Goal: Information Seeking & Learning: Learn about a topic

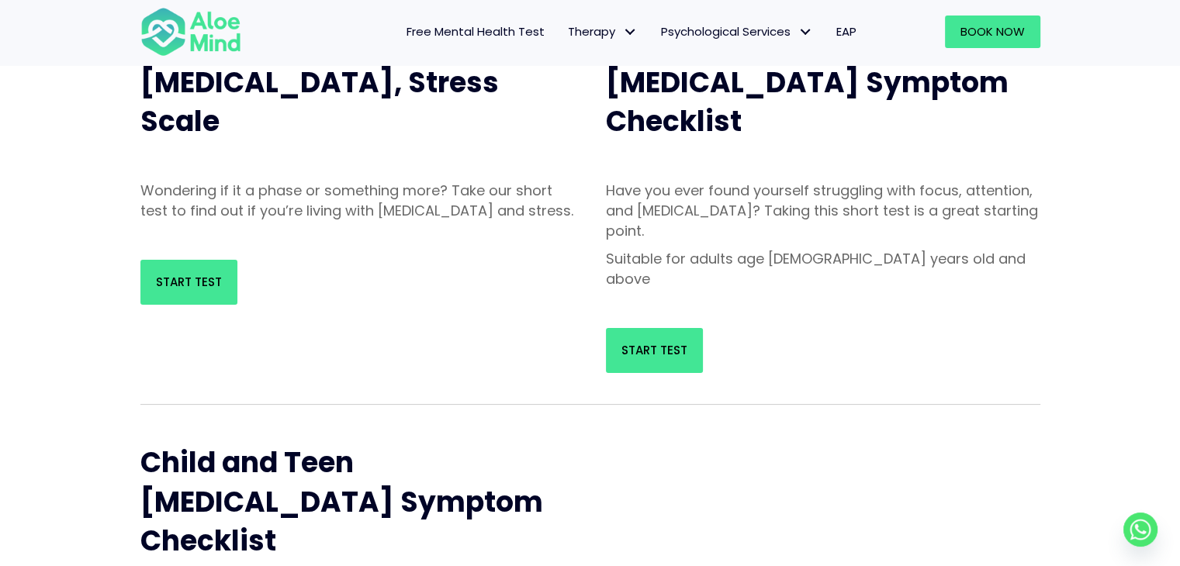
scroll to position [155, 0]
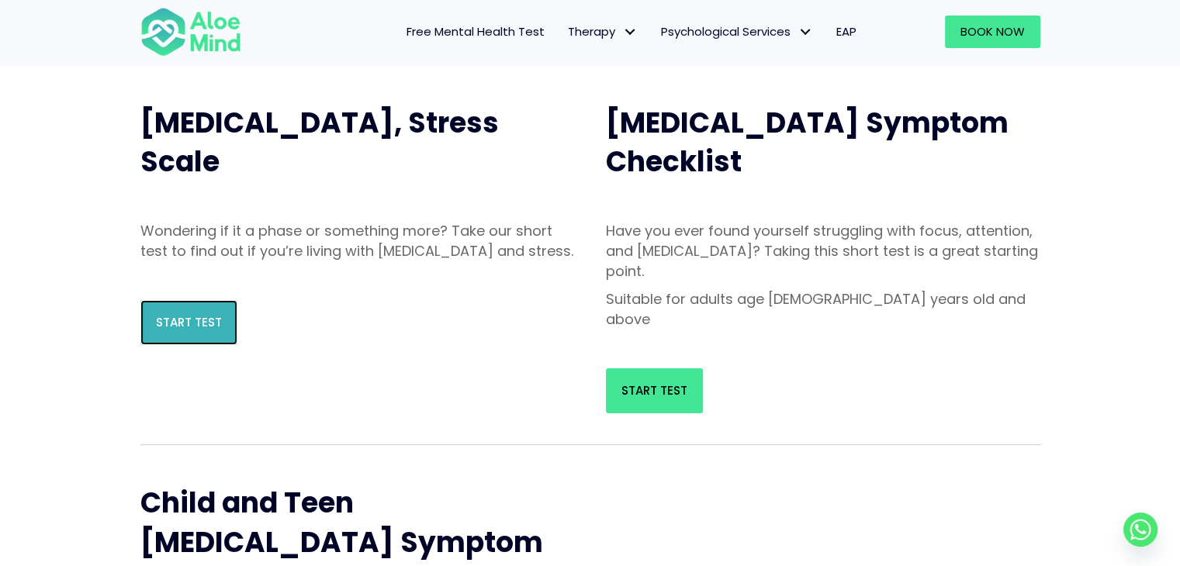
click at [174, 330] on span "Start Test" at bounding box center [189, 322] width 66 height 16
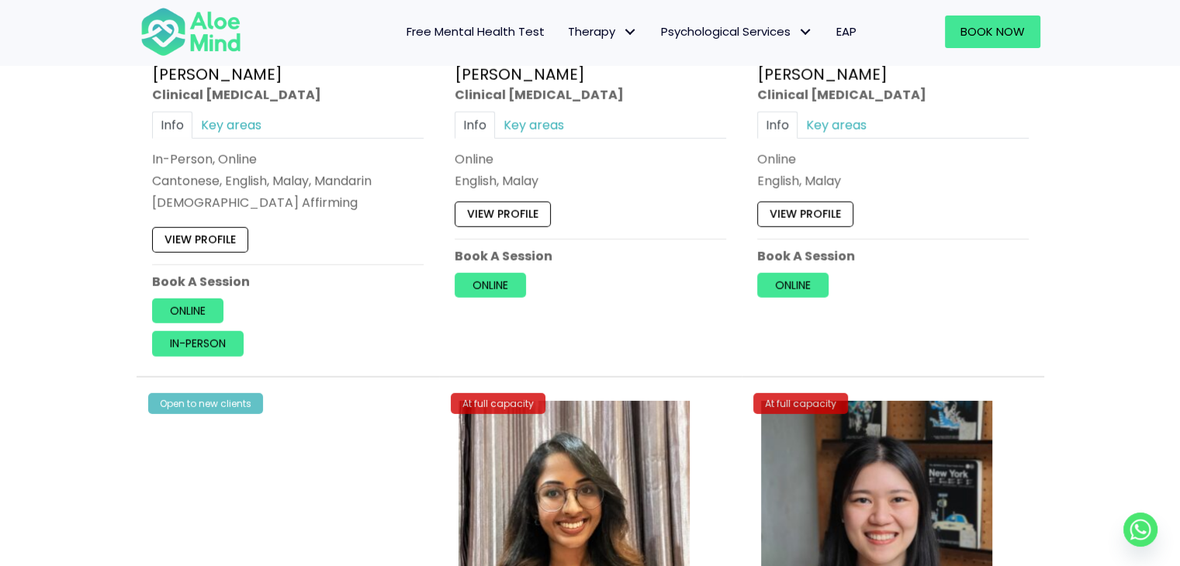
scroll to position [4267, 0]
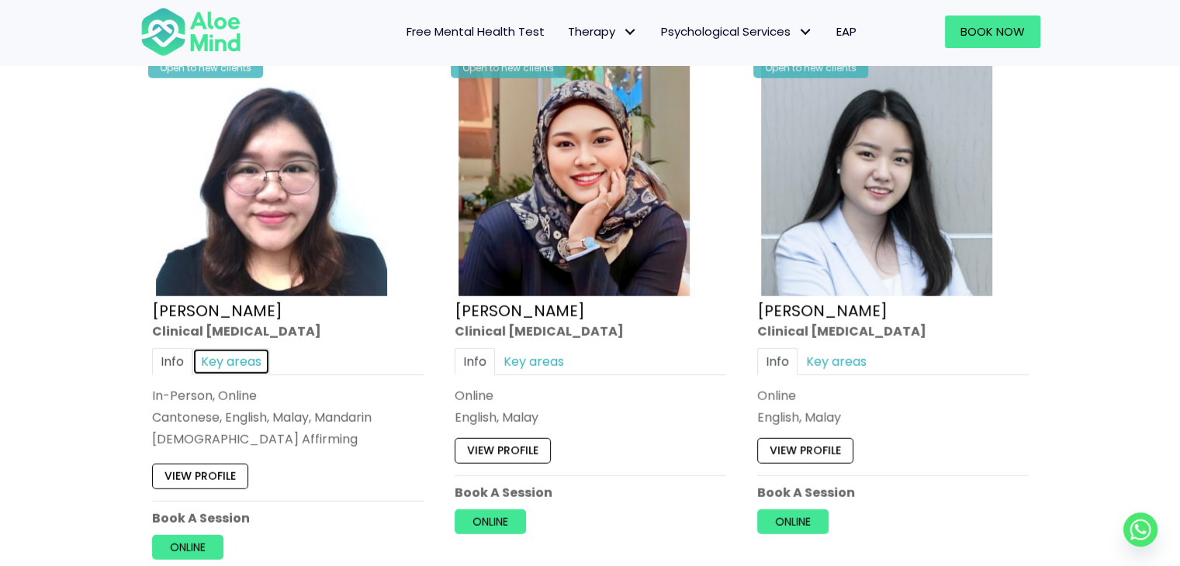
click at [240, 358] on link "Key areas" at bounding box center [231, 361] width 78 height 27
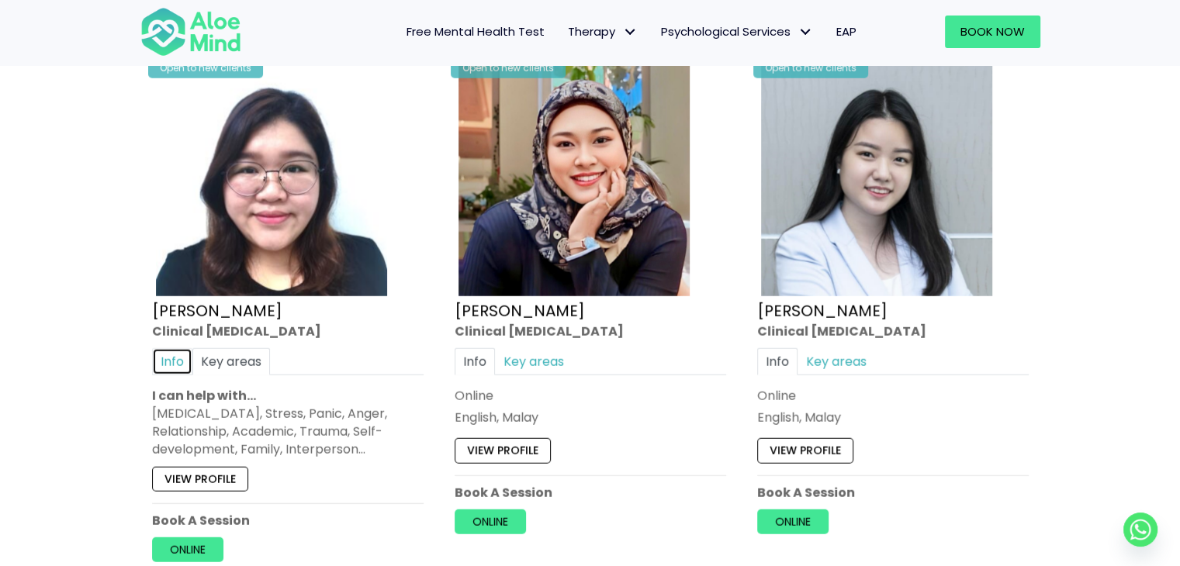
click at [164, 348] on link "Info" at bounding box center [172, 361] width 40 height 27
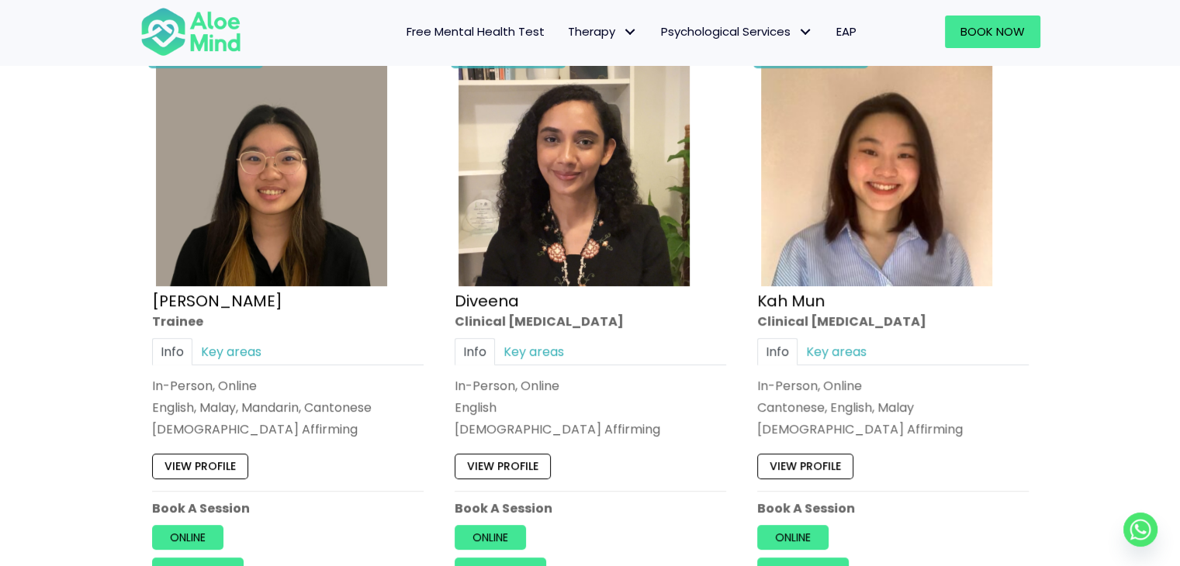
scroll to position [853, 0]
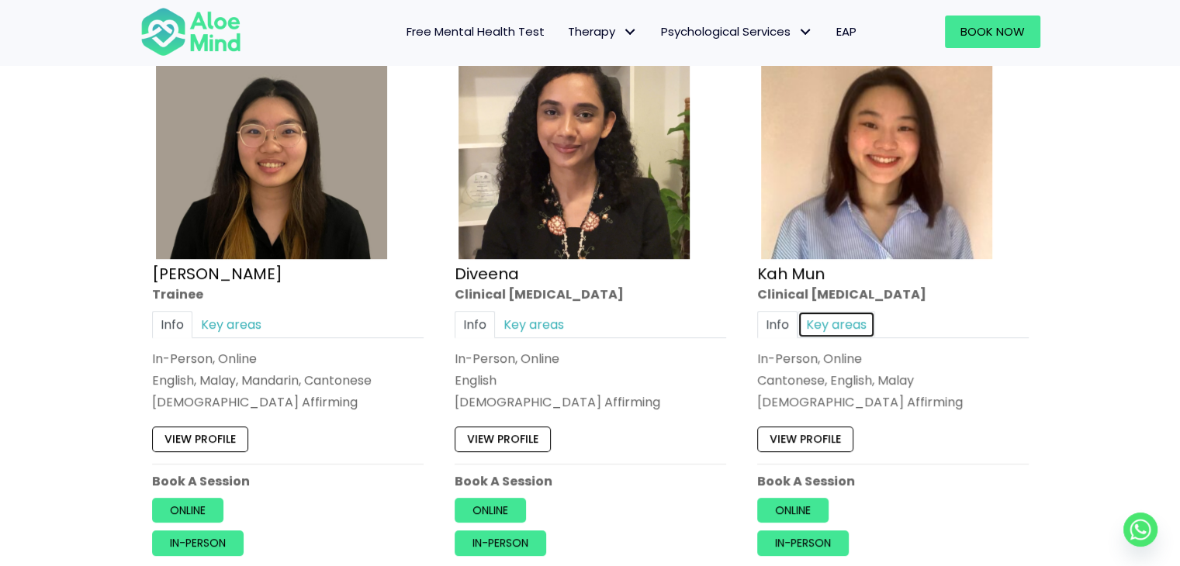
click at [849, 320] on link "Key areas" at bounding box center [836, 324] width 78 height 27
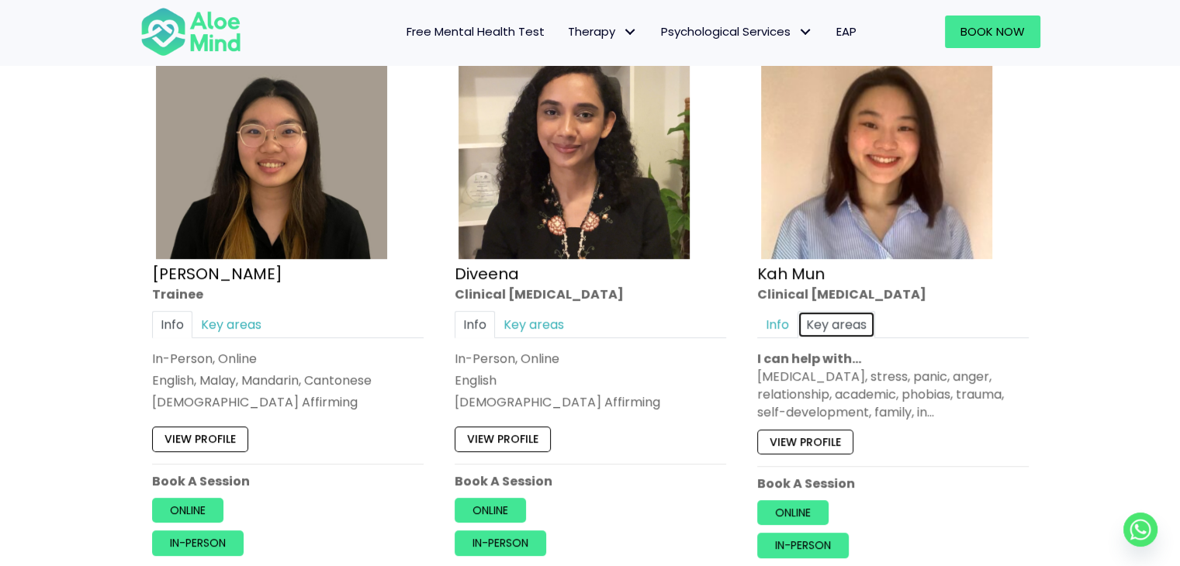
click at [849, 320] on link "Key areas" at bounding box center [836, 324] width 78 height 27
click at [806, 446] on link "View profile" at bounding box center [805, 441] width 96 height 25
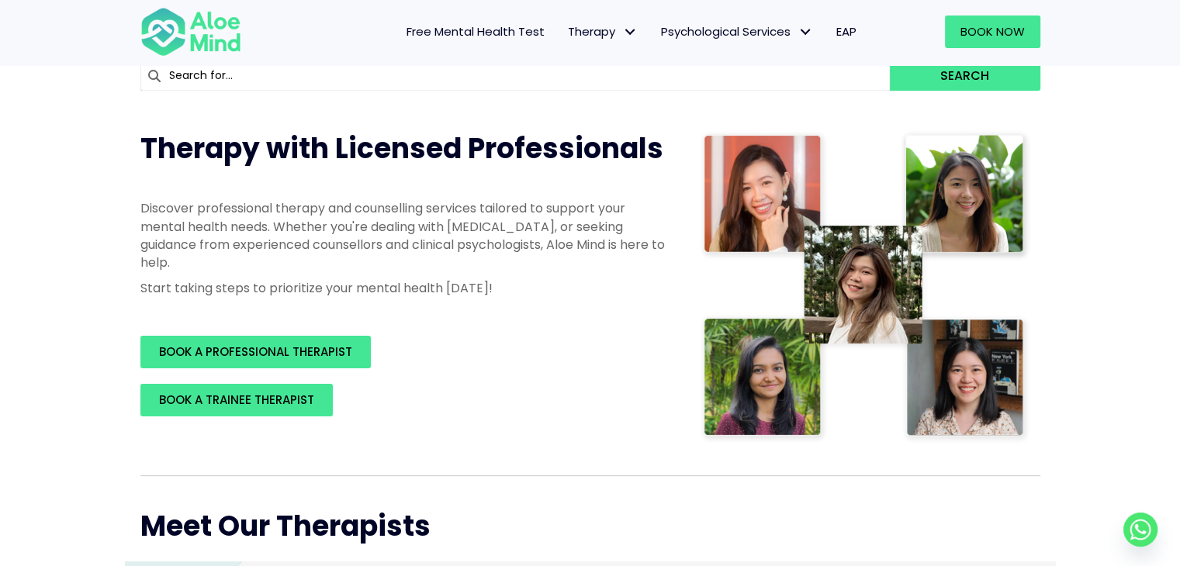
scroll to position [0, 0]
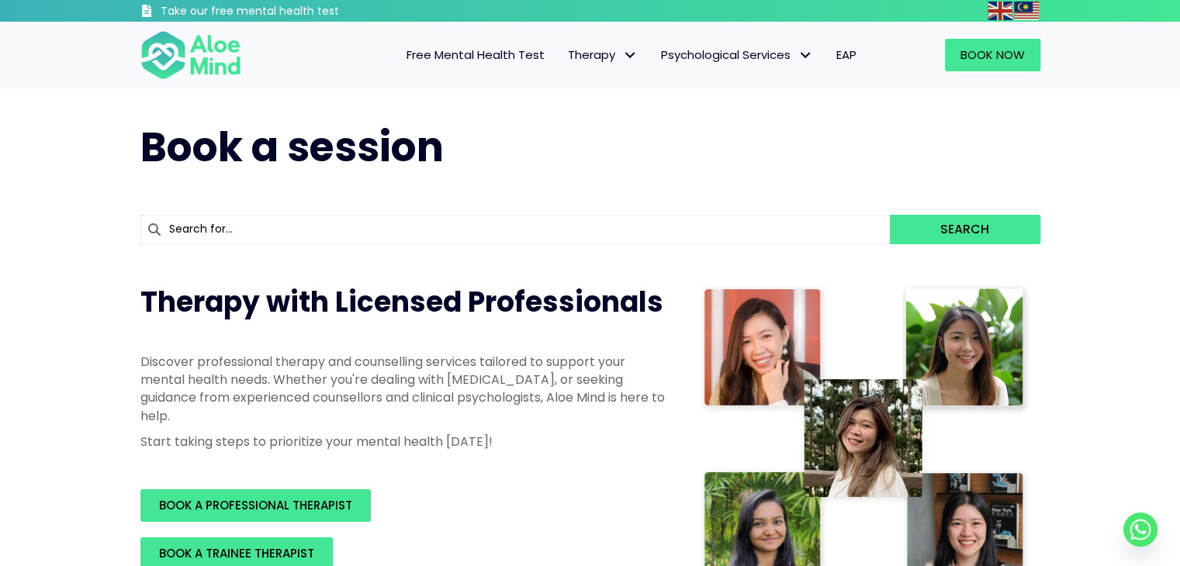
click at [500, 54] on span "Free Mental Health Test" at bounding box center [475, 55] width 138 height 16
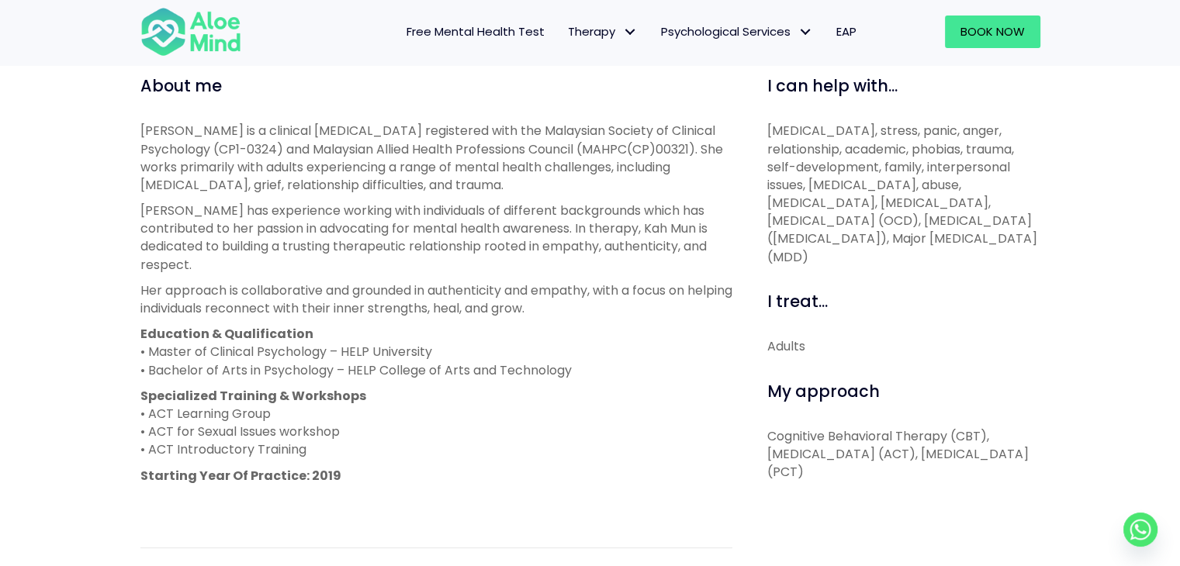
scroll to position [543, 0]
